Goal: Information Seeking & Learning: Learn about a topic

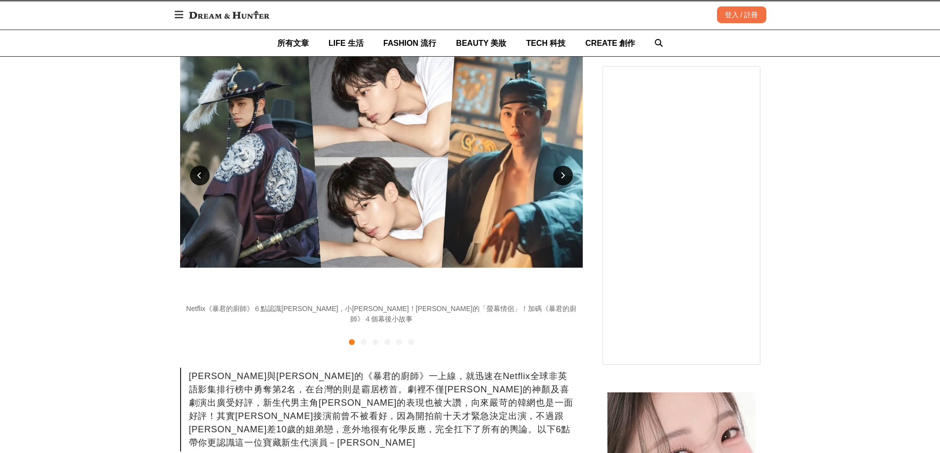
scroll to position [395, 0]
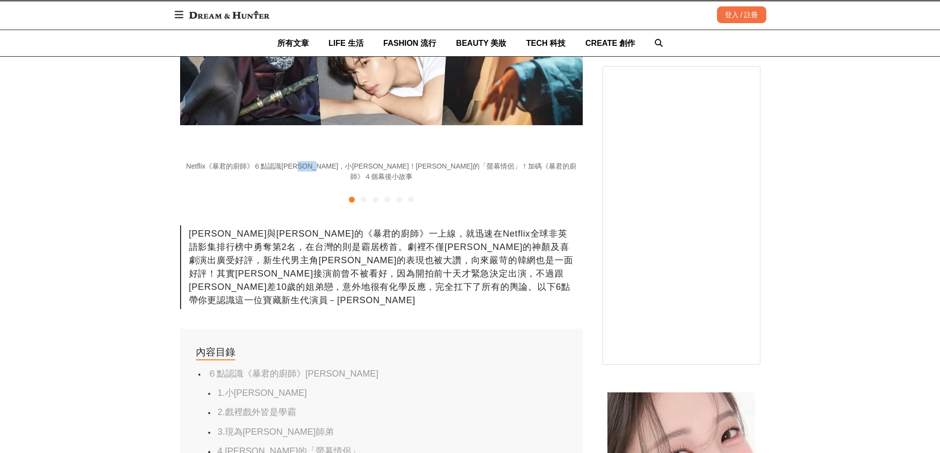
drag, startPoint x: 336, startPoint y: 163, endPoint x: 368, endPoint y: 163, distance: 32.1
click at [368, 163] on div "Netflix《暴君的廚師》６點認識[PERSON_NAME]，小[PERSON_NAME]！[PERSON_NAME]的「螢幕情侶」！加碼《暴君的廚師》４個…" at bounding box center [381, 171] width 403 height 21
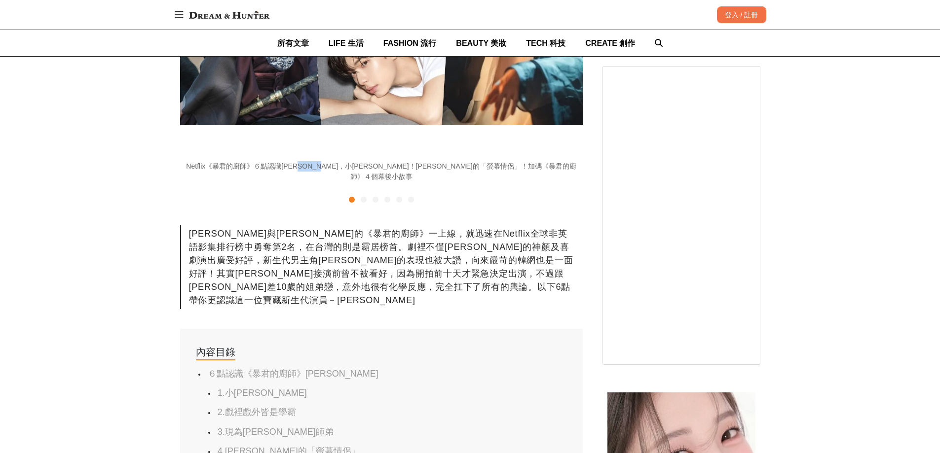
click at [368, 163] on div "Netflix《暴君的廚師》６點認識[PERSON_NAME]，小[PERSON_NAME]！[PERSON_NAME]的「螢幕情侶」！加碼《暴君的廚師》４個…" at bounding box center [381, 171] width 403 height 21
drag, startPoint x: 385, startPoint y: 160, endPoint x: 414, endPoint y: 162, distance: 29.1
click at [414, 162] on div "Netflix《暴君的廚師》６點認識[PERSON_NAME]，小[PERSON_NAME]！[PERSON_NAME]的「螢幕情侶」！加碼《暴君的廚師》４個…" at bounding box center [381, 171] width 403 height 21
click at [415, 162] on div "Netflix《暴君的廚師》６點認識[PERSON_NAME]，小[PERSON_NAME]！[PERSON_NAME]的「螢幕情侶」！加碼《暴君的廚師》４個…" at bounding box center [381, 171] width 403 height 21
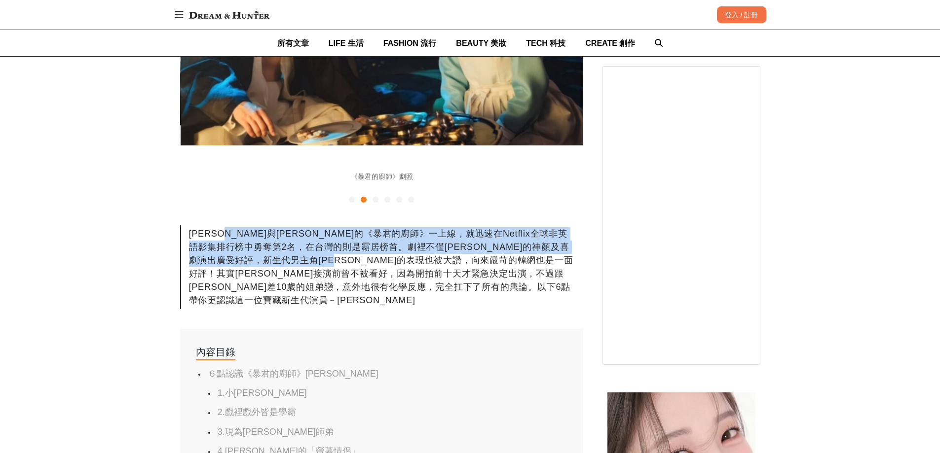
scroll to position [0, 403]
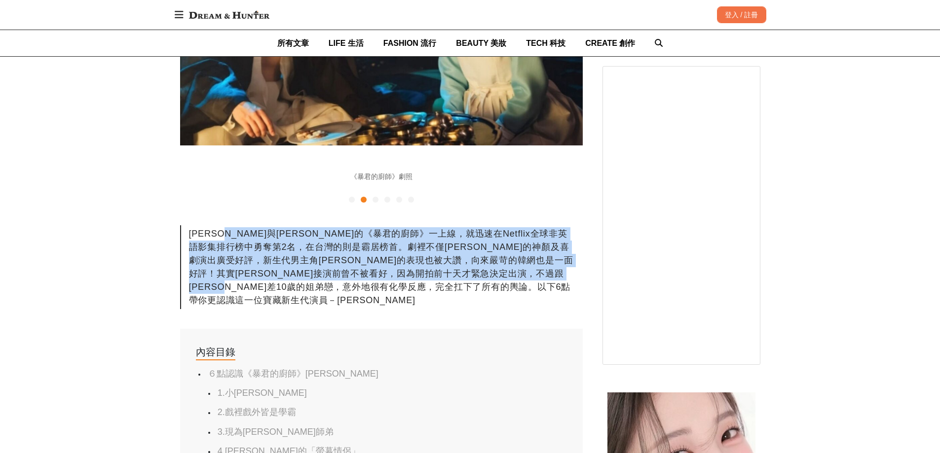
drag, startPoint x: 251, startPoint y: 217, endPoint x: 516, endPoint y: 280, distance: 272.3
click at [516, 280] on div "[PERSON_NAME]與[PERSON_NAME]的《暴君的廚師》一上線，就迅速在Netflix全球非英語影集排行榜中勇奪第2名，在台灣的則是霸居榜首。劇…" at bounding box center [381, 267] width 403 height 84
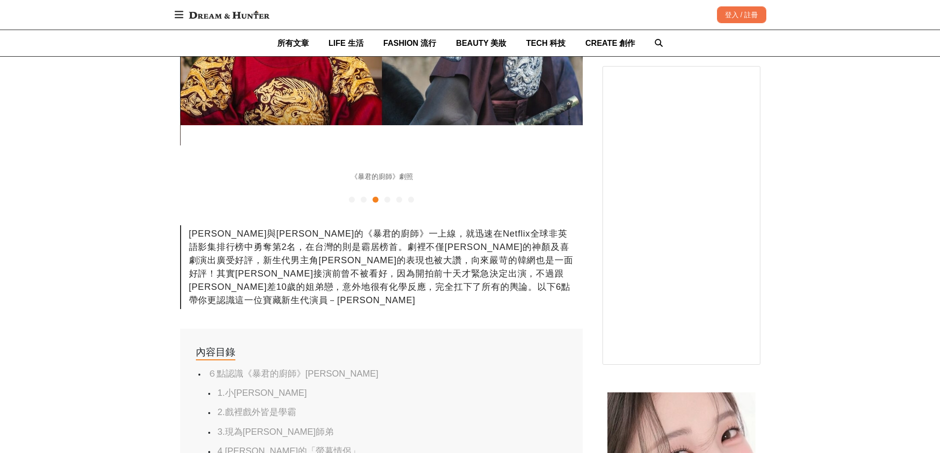
scroll to position [0, 805]
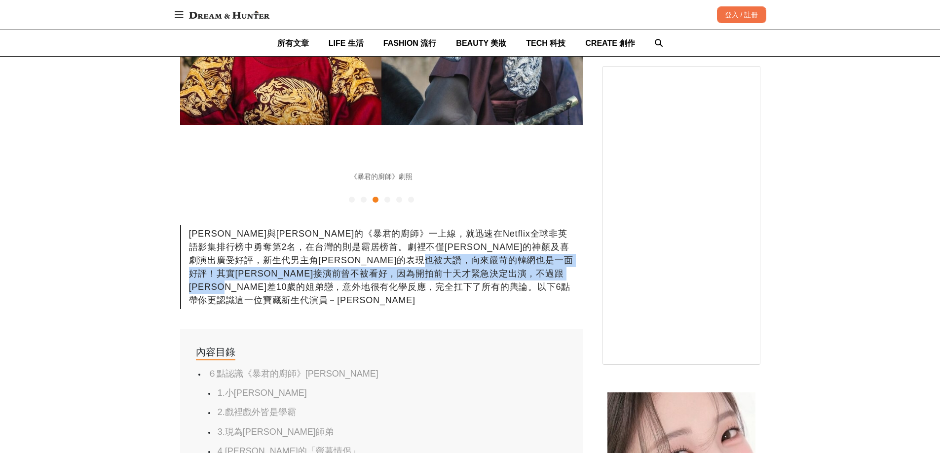
drag, startPoint x: 214, startPoint y: 260, endPoint x: 491, endPoint y: 270, distance: 278.0
click at [491, 270] on div "[PERSON_NAME]與[PERSON_NAME]的《暴君的廚師》一上線，就迅速在Netflix全球非英語影集排行榜中勇奪第2名，在台灣的則是霸居榜首。劇…" at bounding box center [381, 267] width 403 height 84
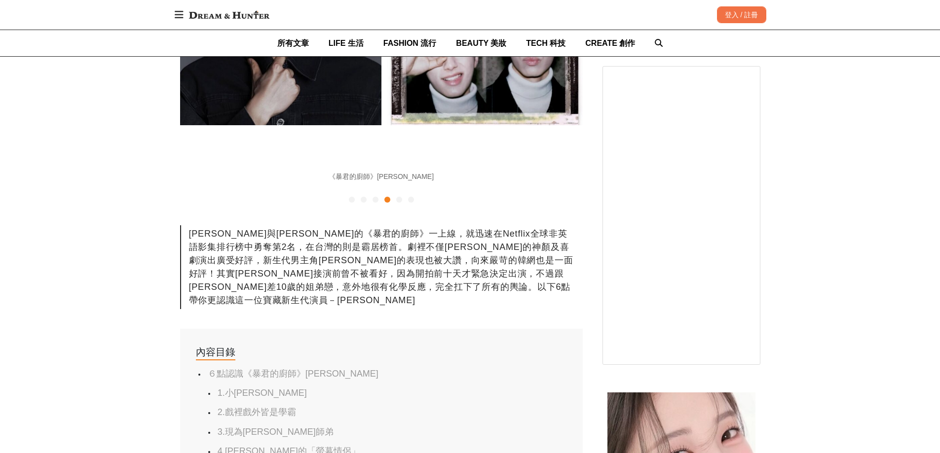
scroll to position [592, 0]
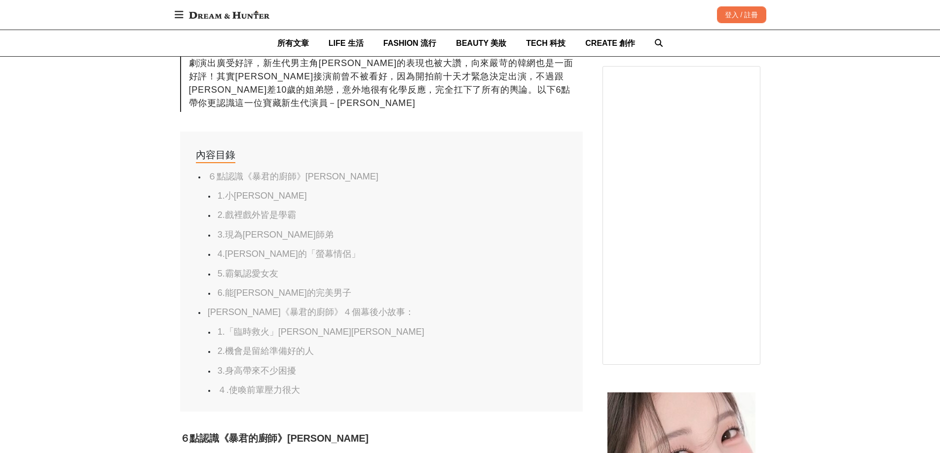
click at [241, 210] on link "2.戲裡戲外皆是學霸" at bounding box center [257, 215] width 78 height 10
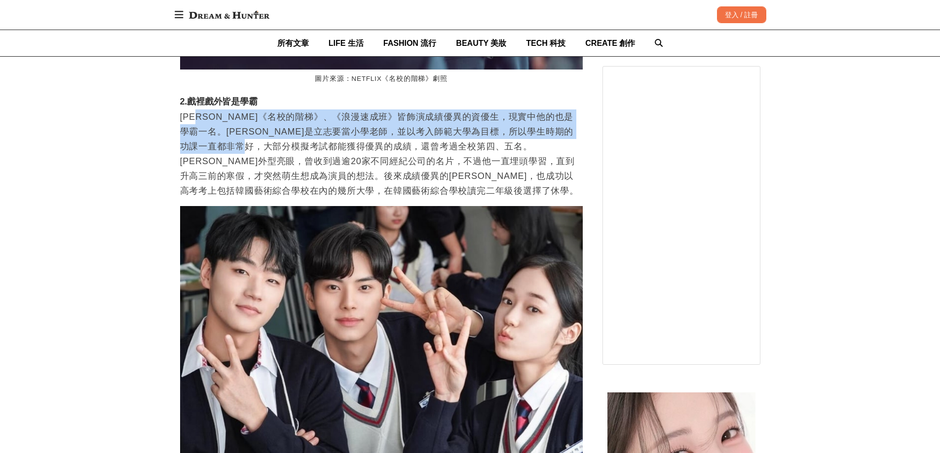
scroll to position [0, 0]
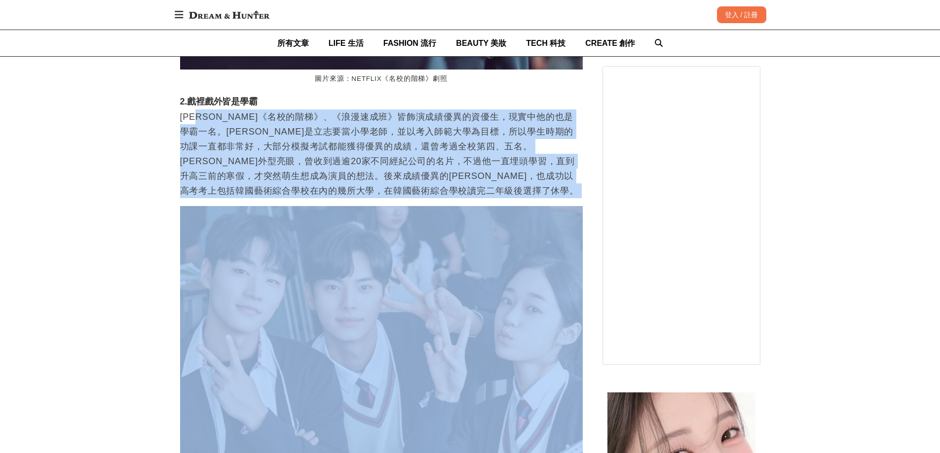
drag, startPoint x: 207, startPoint y: 75, endPoint x: 485, endPoint y: 161, distance: 290.6
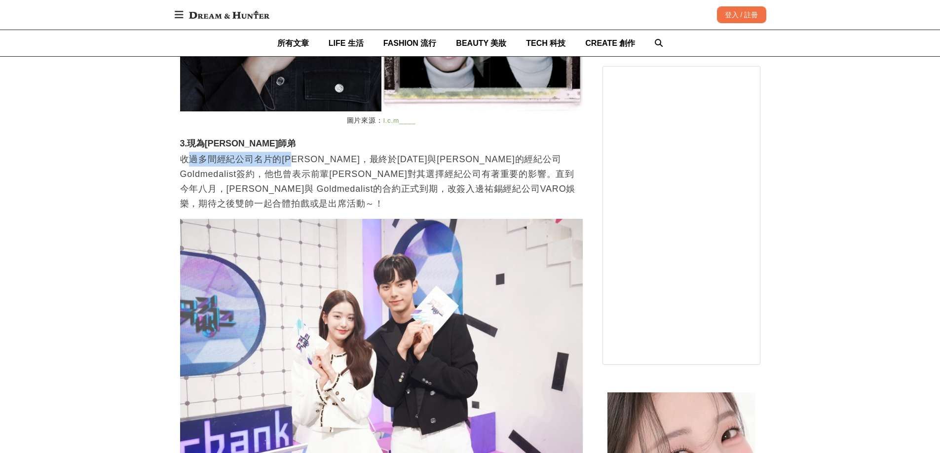
scroll to position [0, 805]
drag, startPoint x: 192, startPoint y: 119, endPoint x: 359, endPoint y: 121, distance: 167.3
click at [359, 152] on p "收過多間經紀公司名片的[PERSON_NAME]，最終於[DATE]與[PERSON_NAME]的經紀公司Goldmedalist簽約，他也曾表示前輩[PER…" at bounding box center [381, 181] width 403 height 59
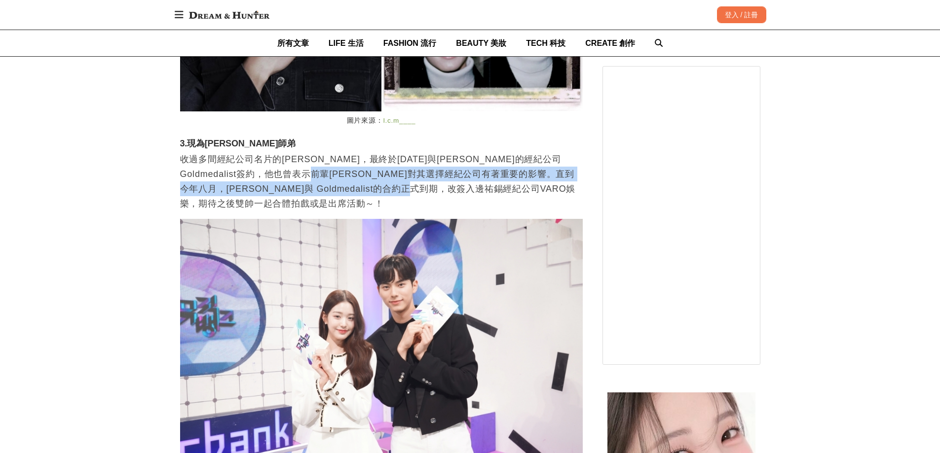
scroll to position [0, 1208]
drag, startPoint x: 391, startPoint y: 138, endPoint x: 569, endPoint y: 149, distance: 178.4
click at [569, 152] on p "收過多間經紀公司名片的[PERSON_NAME]，最終於[DATE]與[PERSON_NAME]的經紀公司Goldmedalist簽約，他也曾表示前輩[PER…" at bounding box center [381, 181] width 403 height 59
drag, startPoint x: 569, startPoint y: 154, endPoint x: 397, endPoint y: 136, distance: 173.7
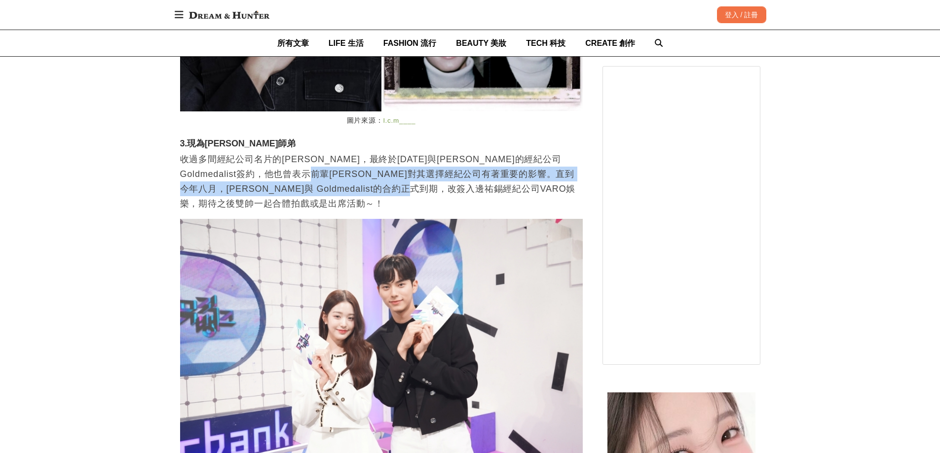
click at [397, 152] on p "收過多間經紀公司名片的[PERSON_NAME]，最終於[DATE]與[PERSON_NAME]的經紀公司Goldmedalist簽約，他也曾表示前輩[PER…" at bounding box center [381, 181] width 403 height 59
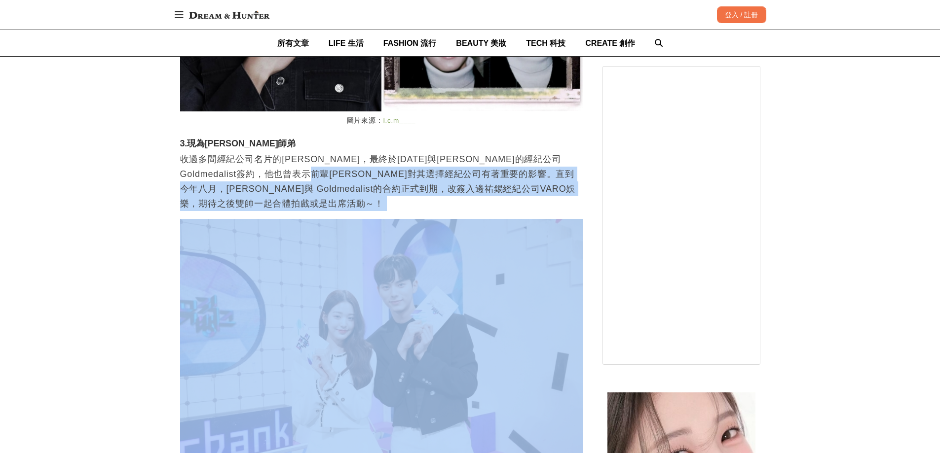
drag, startPoint x: 397, startPoint y: 136, endPoint x: 588, endPoint y: 157, distance: 192.6
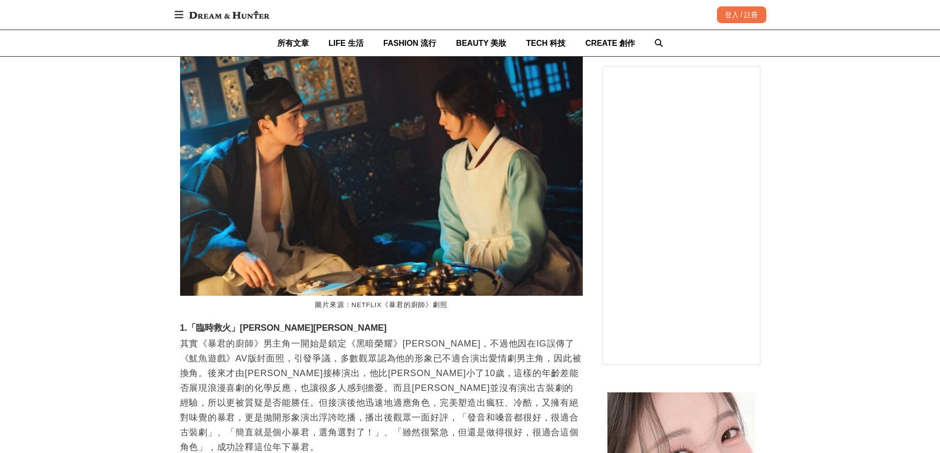
scroll to position [0, 0]
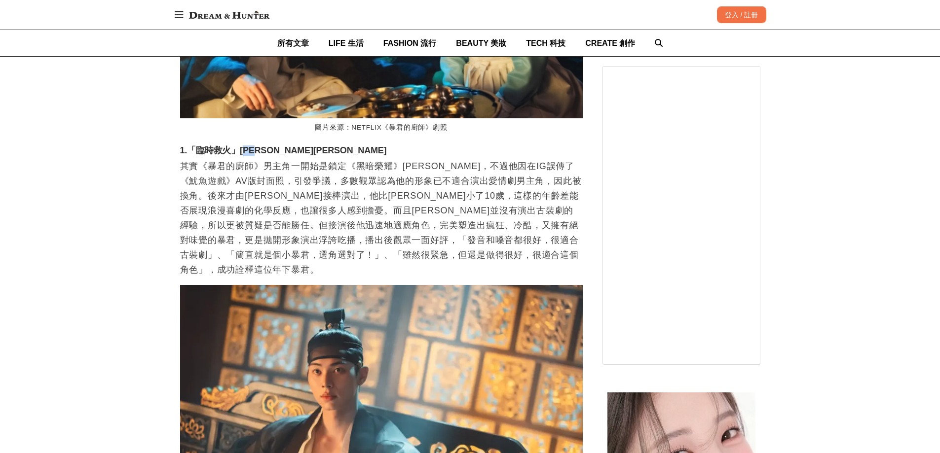
drag, startPoint x: 254, startPoint y: 81, endPoint x: 269, endPoint y: 90, distance: 17.7
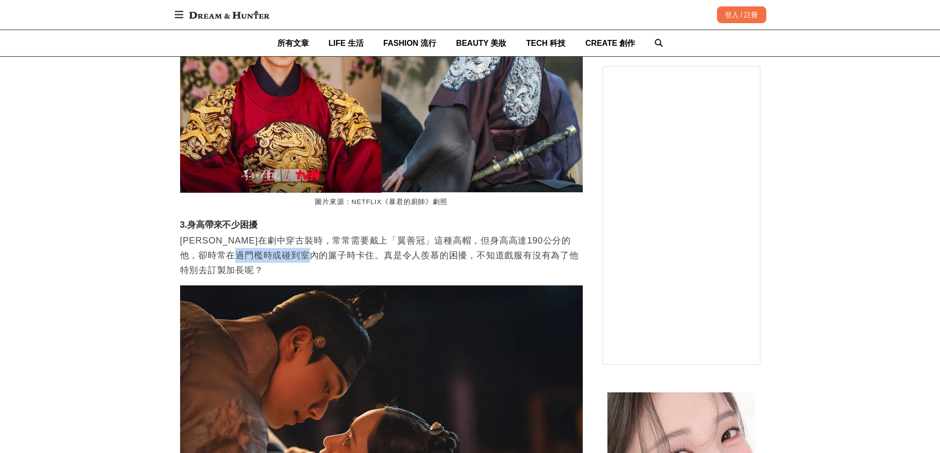
drag, startPoint x: 275, startPoint y: 166, endPoint x: 351, endPoint y: 173, distance: 75.8
click at [351, 233] on p "[PERSON_NAME]在劇中穿古裝時，常常需要戴上「翼善冠」這種高帽，但身高高達190公分的他，卻時常在過門檻時或碰到室內的簾子時卡住。真是令人羨慕的困擾…" at bounding box center [381, 255] width 403 height 44
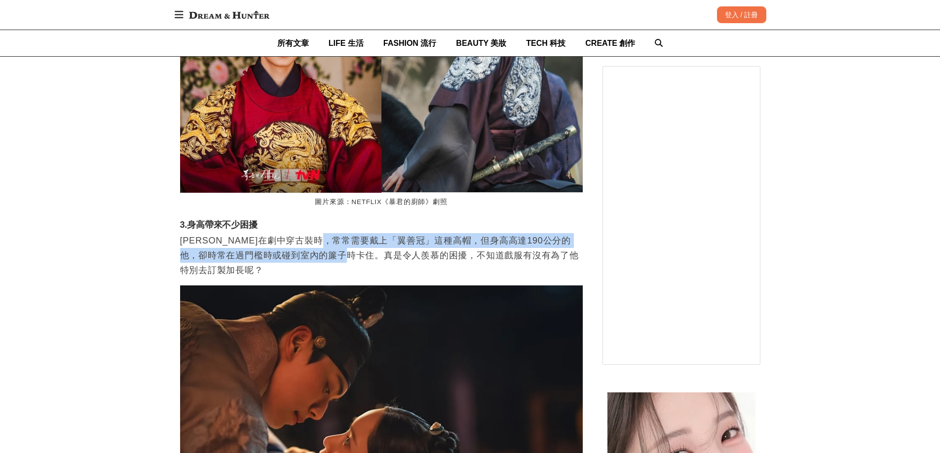
drag, startPoint x: 362, startPoint y: 161, endPoint x: 382, endPoint y: 172, distance: 22.7
click at [382, 233] on p "[PERSON_NAME]在劇中穿古裝時，常常需要戴上「翼善冠」這種高帽，但身高高達190公分的他，卻時常在過門檻時或碰到室內的簾子時卡住。真是令人羨慕的困擾…" at bounding box center [381, 255] width 403 height 44
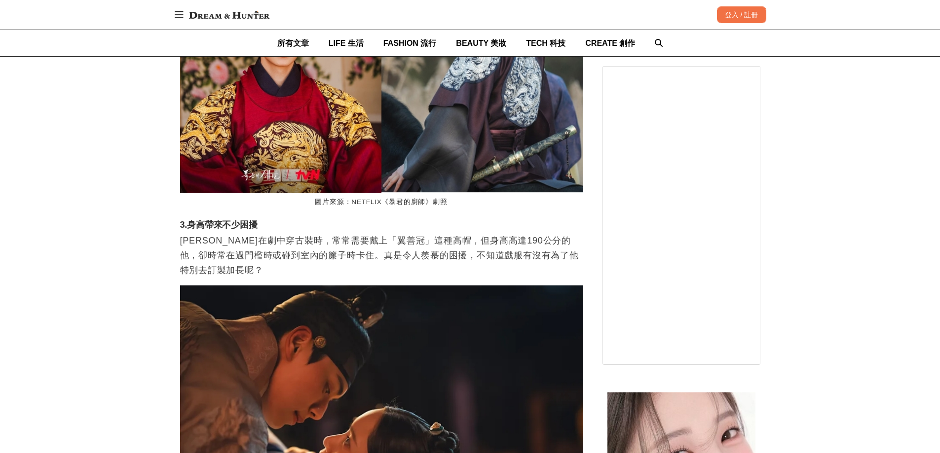
scroll to position [0, 558]
